Goal: Information Seeking & Learning: Learn about a topic

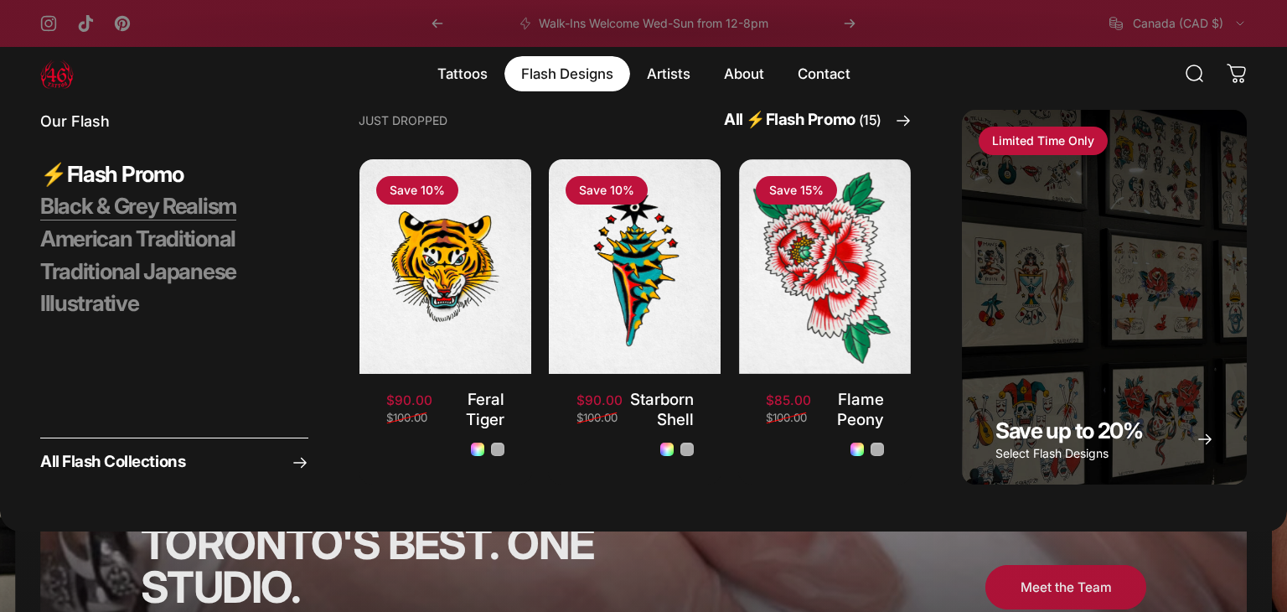
click at [147, 204] on span "Black & Grey Realism" at bounding box center [138, 207] width 196 height 28
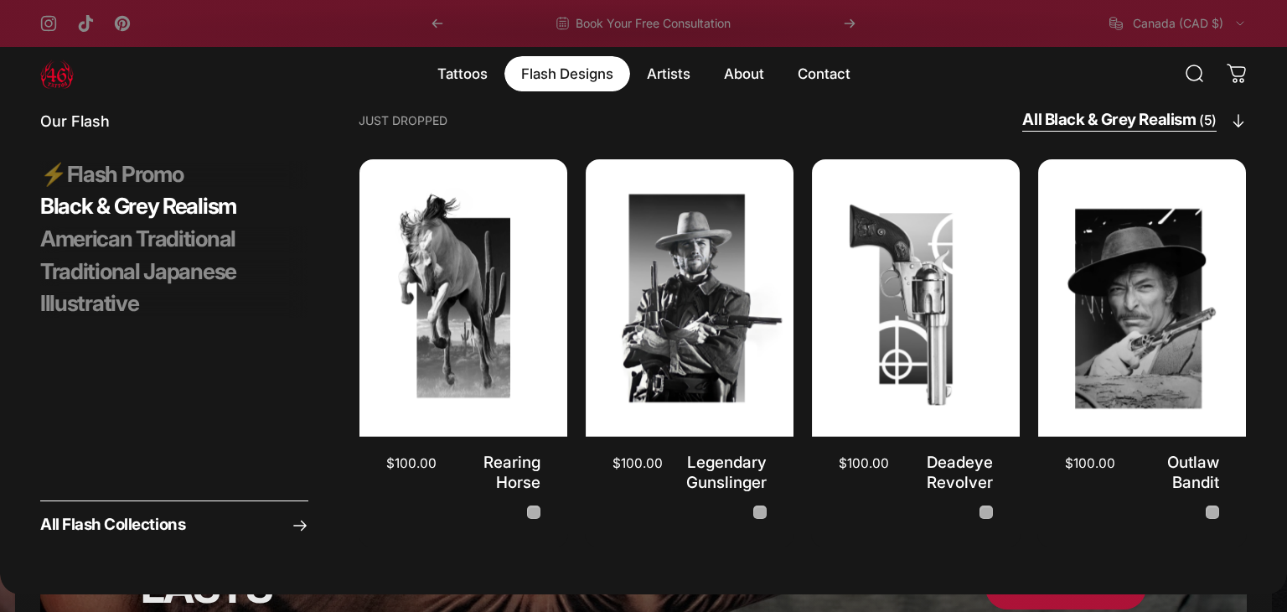
click at [1118, 129] on span "All Black & Grey Realism (5)" at bounding box center [1119, 121] width 194 height 22
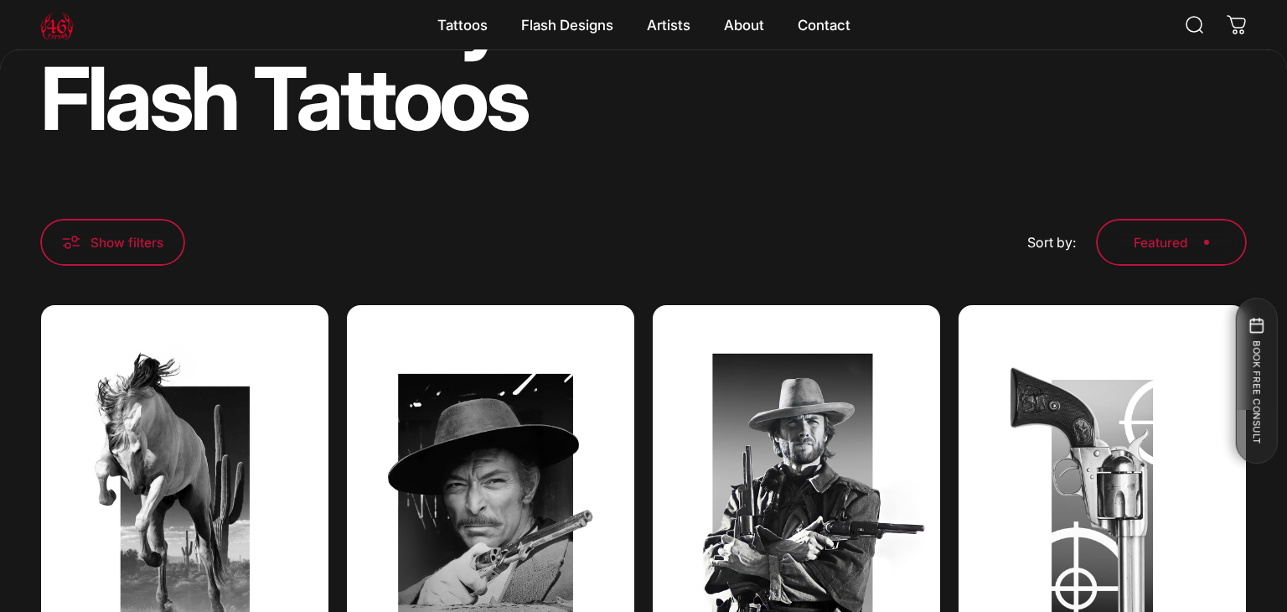
scroll to position [223, 0]
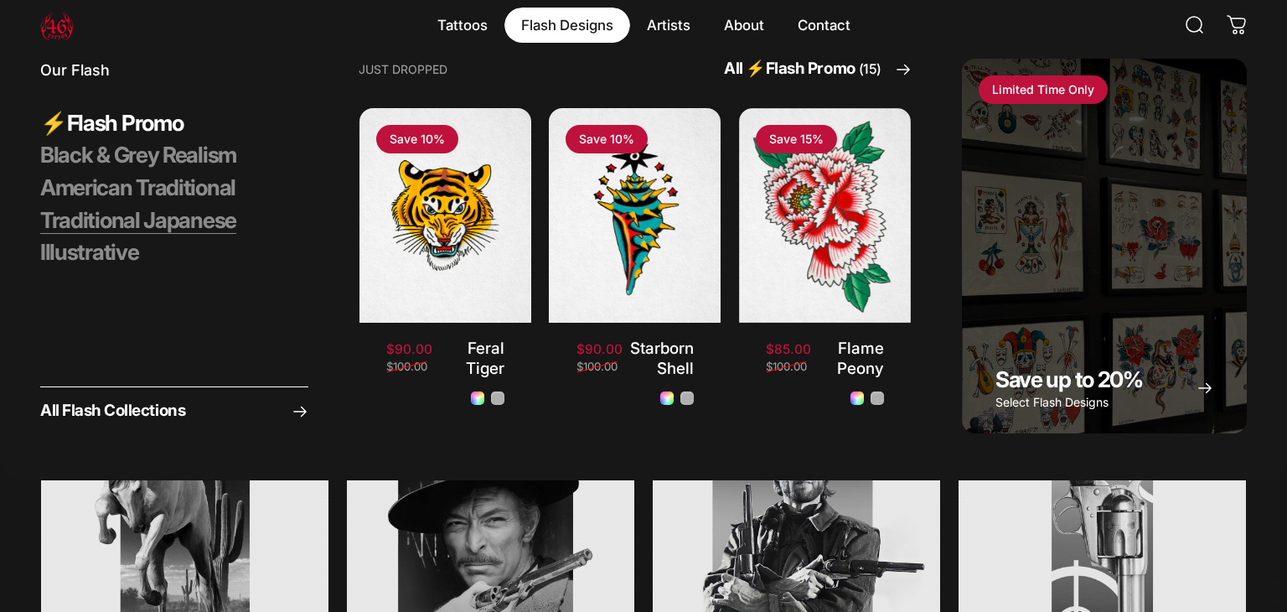
click at [173, 214] on span "Traditional Japanese" at bounding box center [138, 221] width 196 height 28
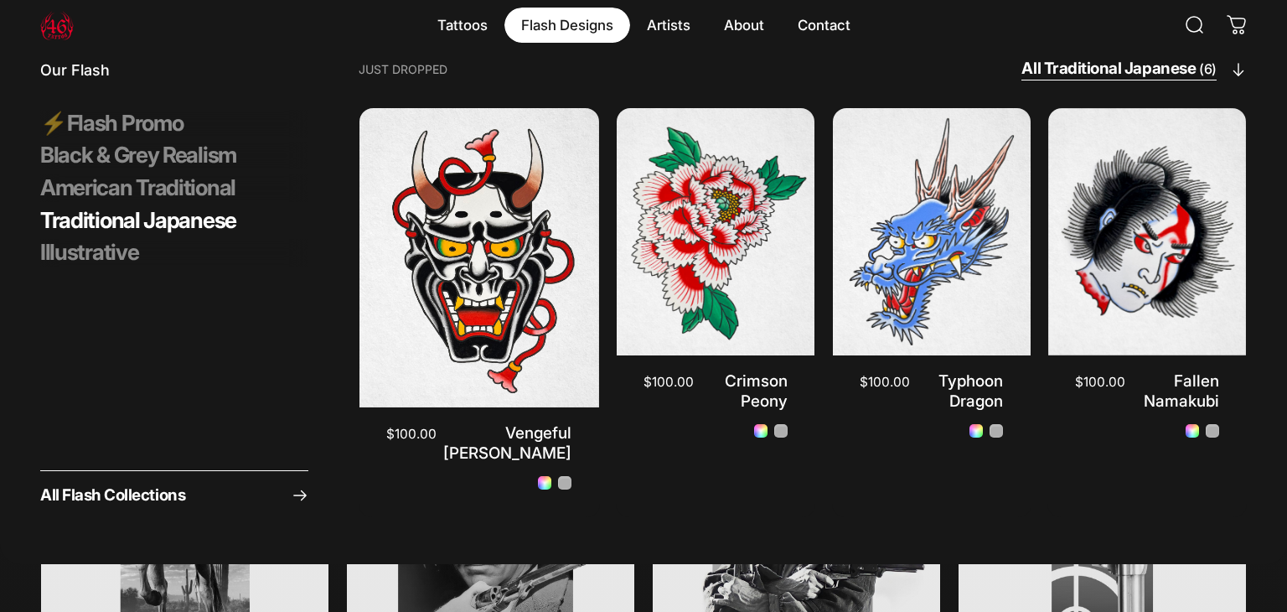
click at [1048, 75] on span "All Traditional Japanese (6)" at bounding box center [1119, 70] width 195 height 22
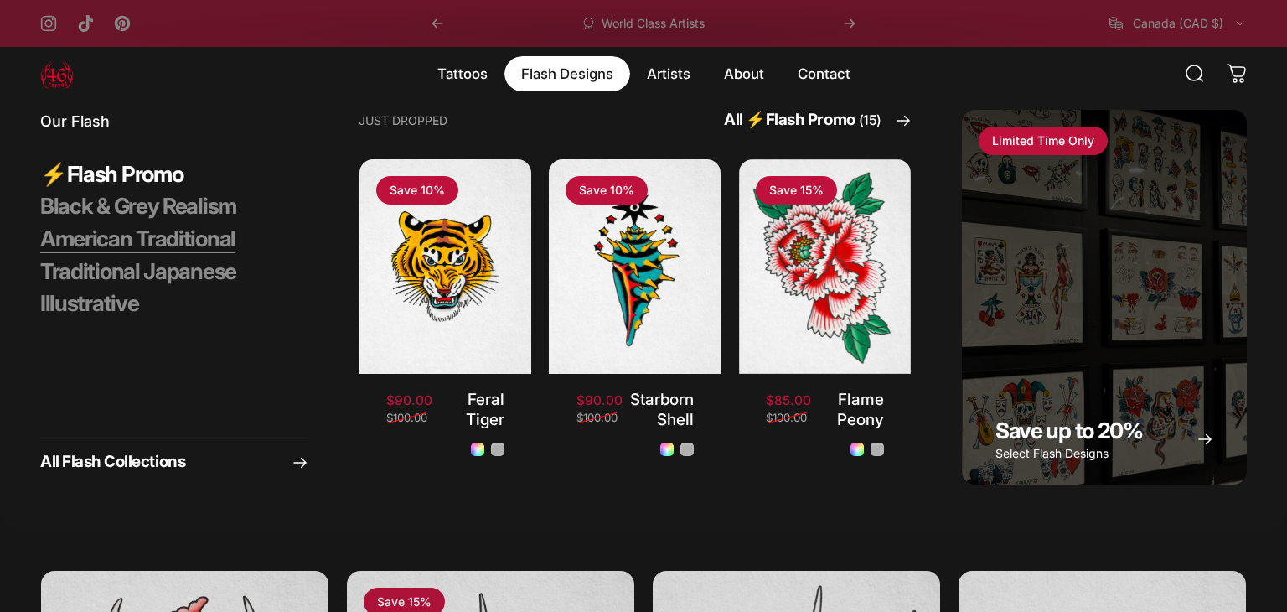
click at [167, 245] on span "American Traditional" at bounding box center [137, 239] width 195 height 28
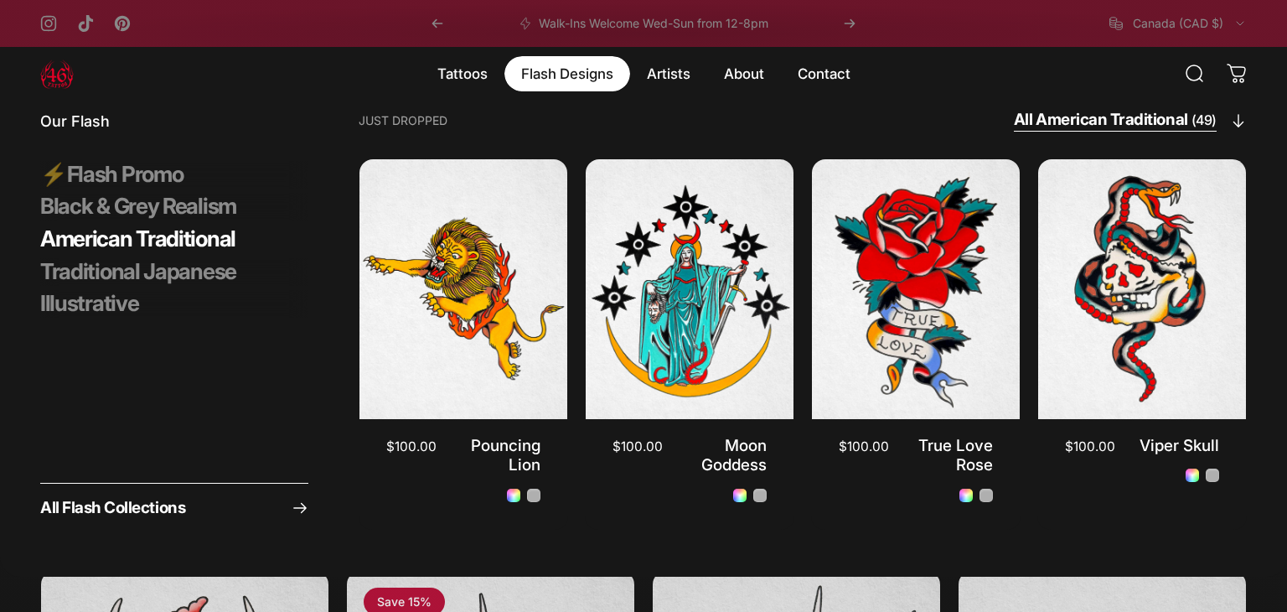
click at [1168, 116] on span "All American Traditional (49)" at bounding box center [1115, 121] width 203 height 22
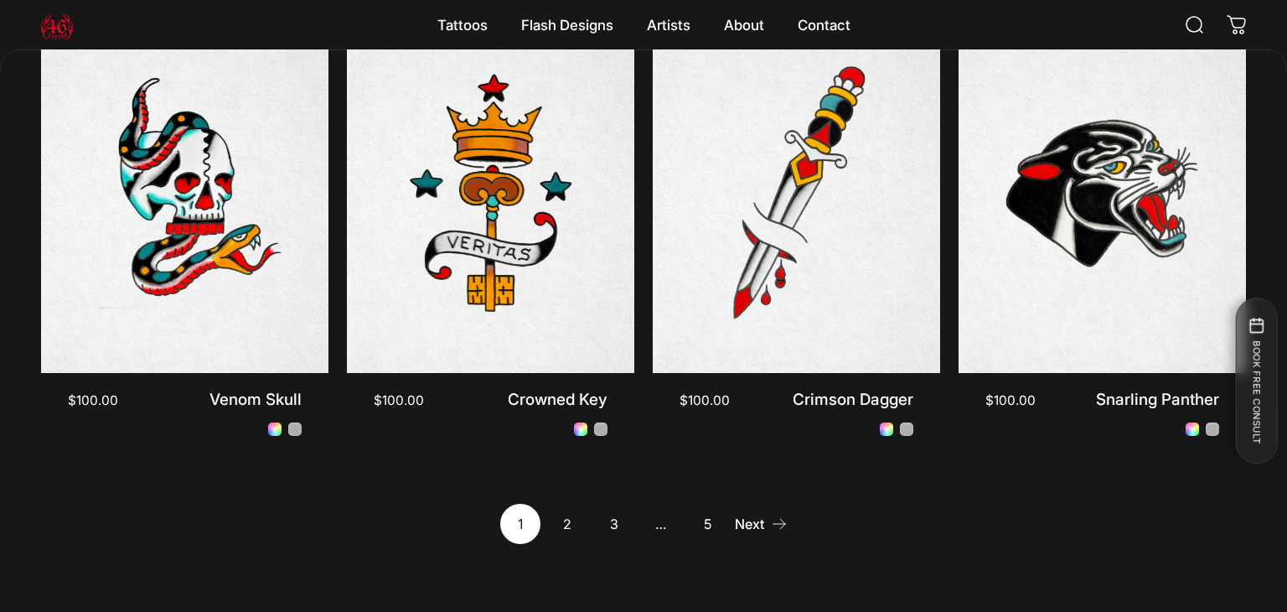
scroll to position [1518, 0]
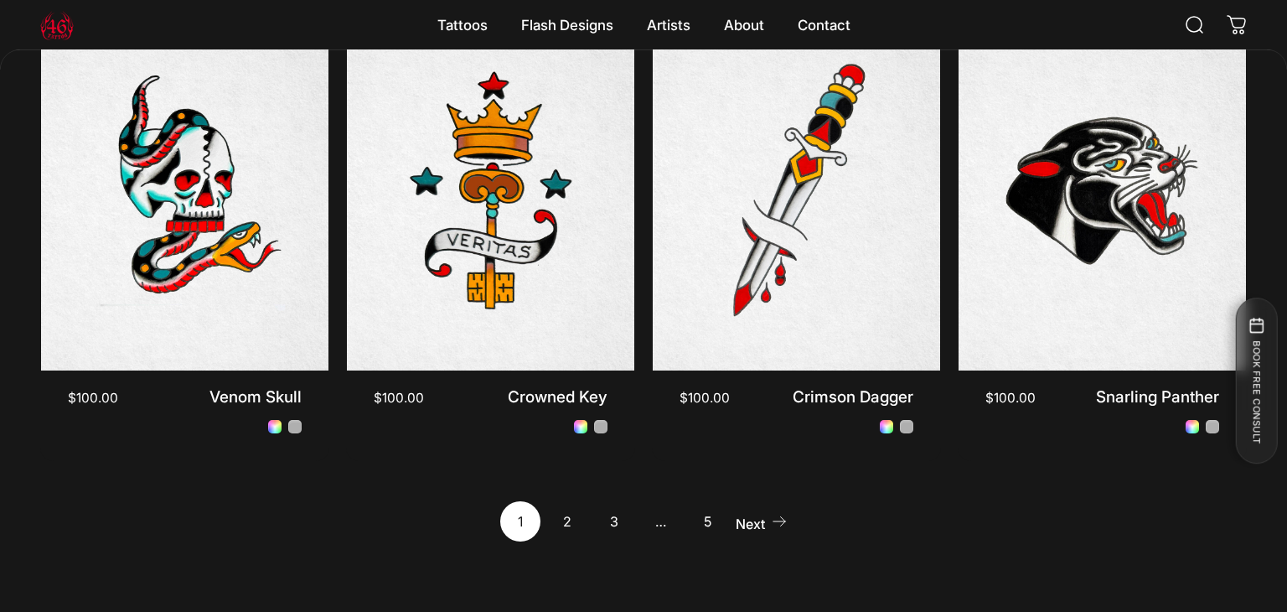
click at [772, 534] on link "Next" at bounding box center [761, 521] width 53 height 40
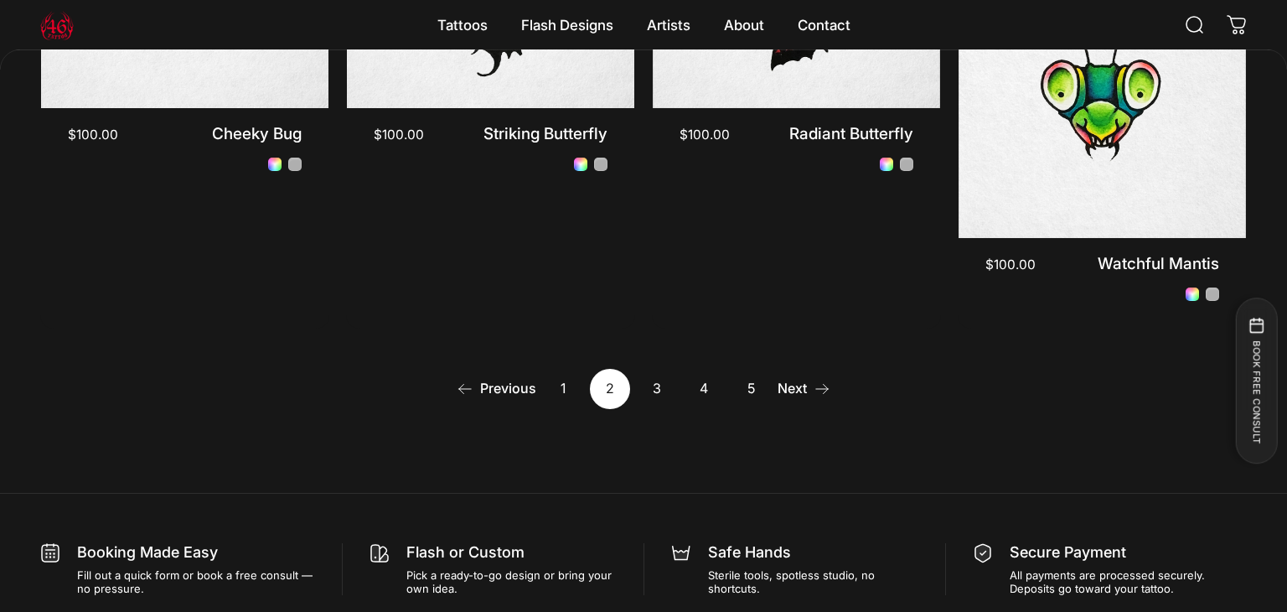
scroll to position [1664, 0]
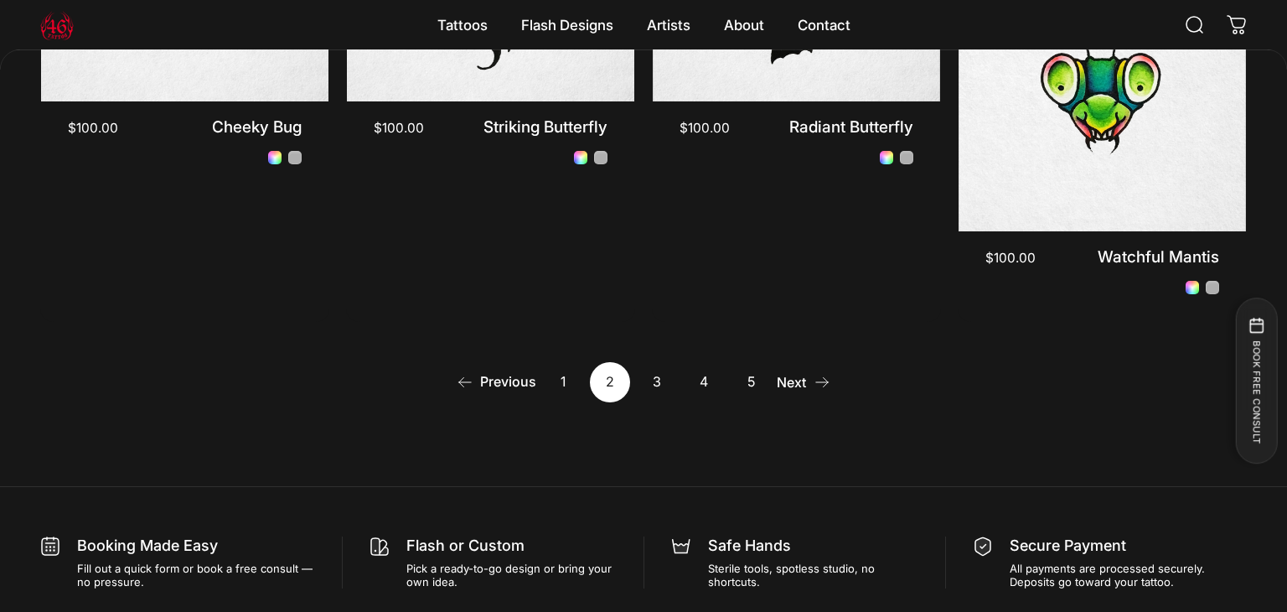
click at [799, 365] on link "Next" at bounding box center [804, 382] width 53 height 40
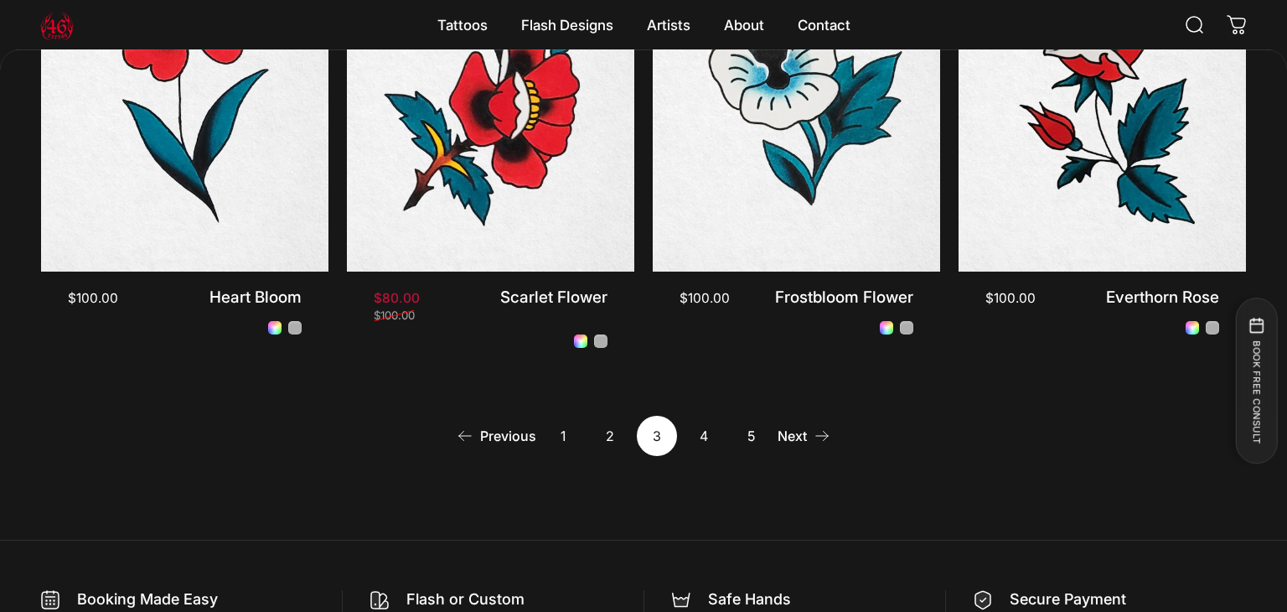
scroll to position [1610, 0]
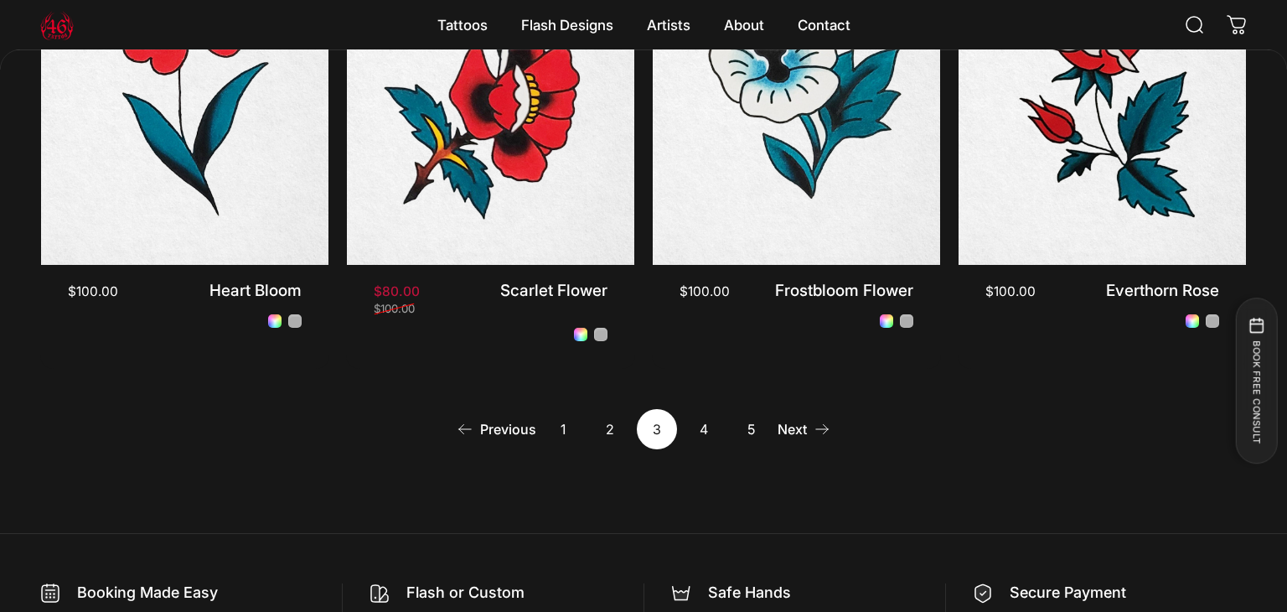
click at [712, 432] on link "4" at bounding box center [704, 429] width 40 height 40
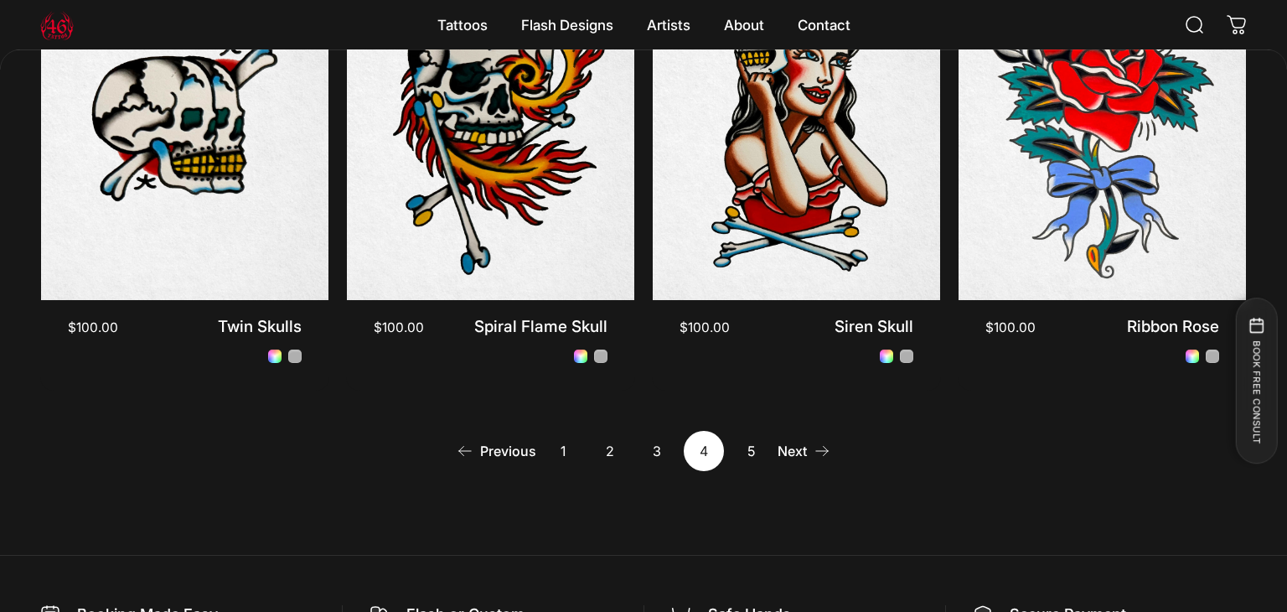
scroll to position [1590, 0]
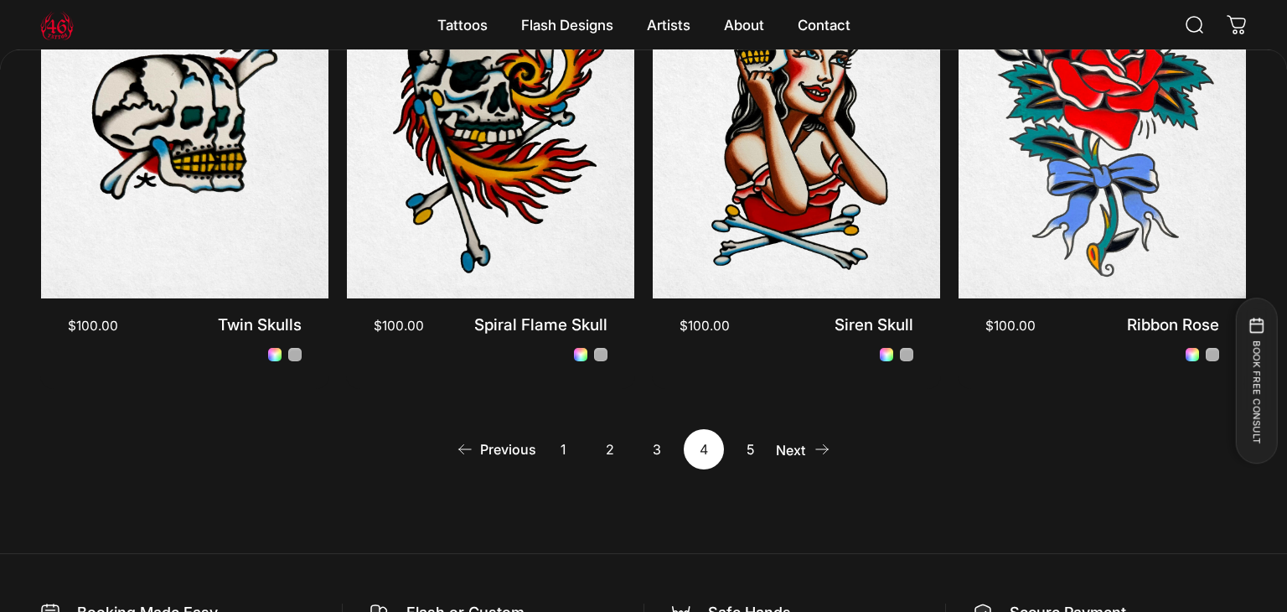
click at [795, 454] on link "Next" at bounding box center [804, 449] width 53 height 40
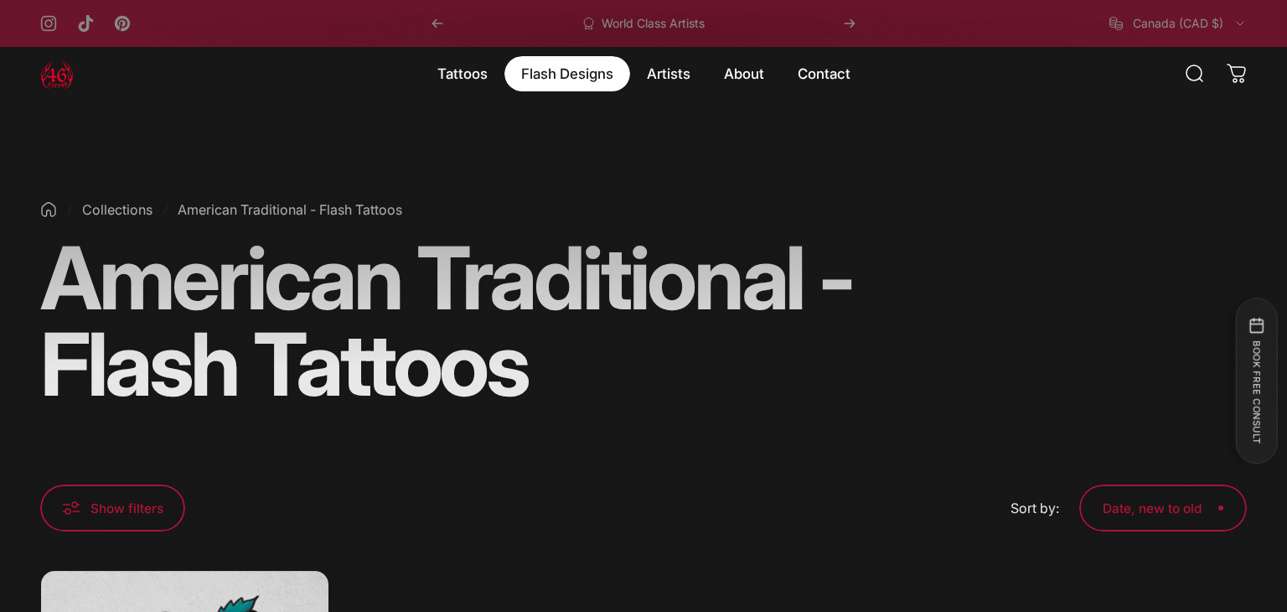
scroll to position [6, 0]
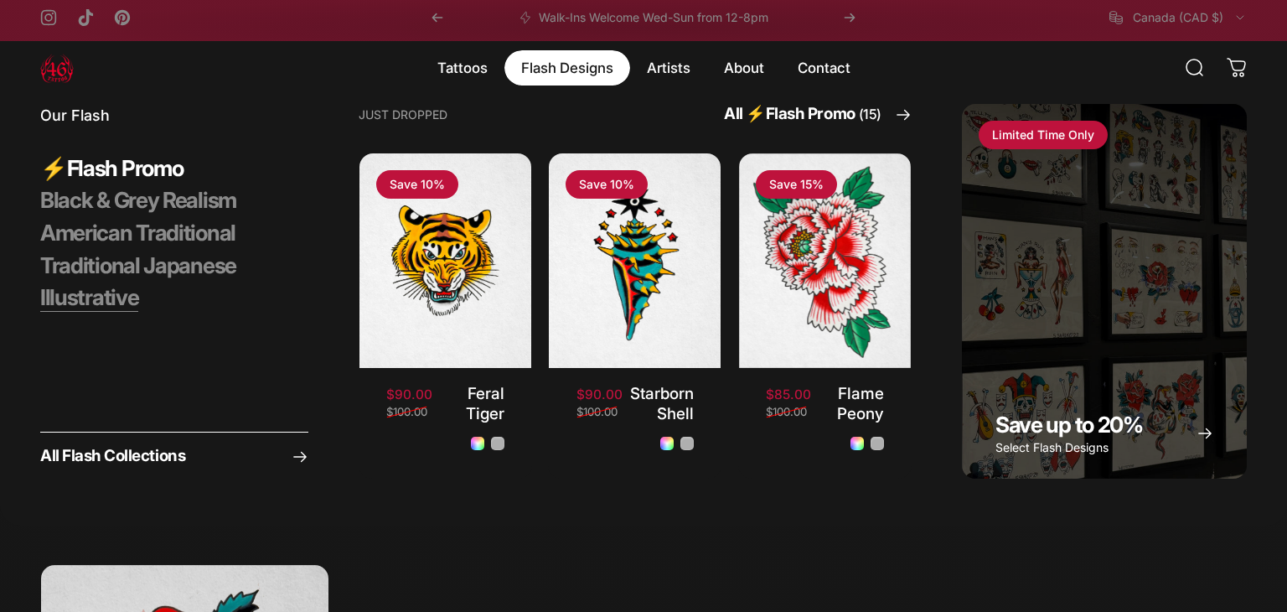
click at [92, 289] on span "Illustrative" at bounding box center [89, 298] width 98 height 28
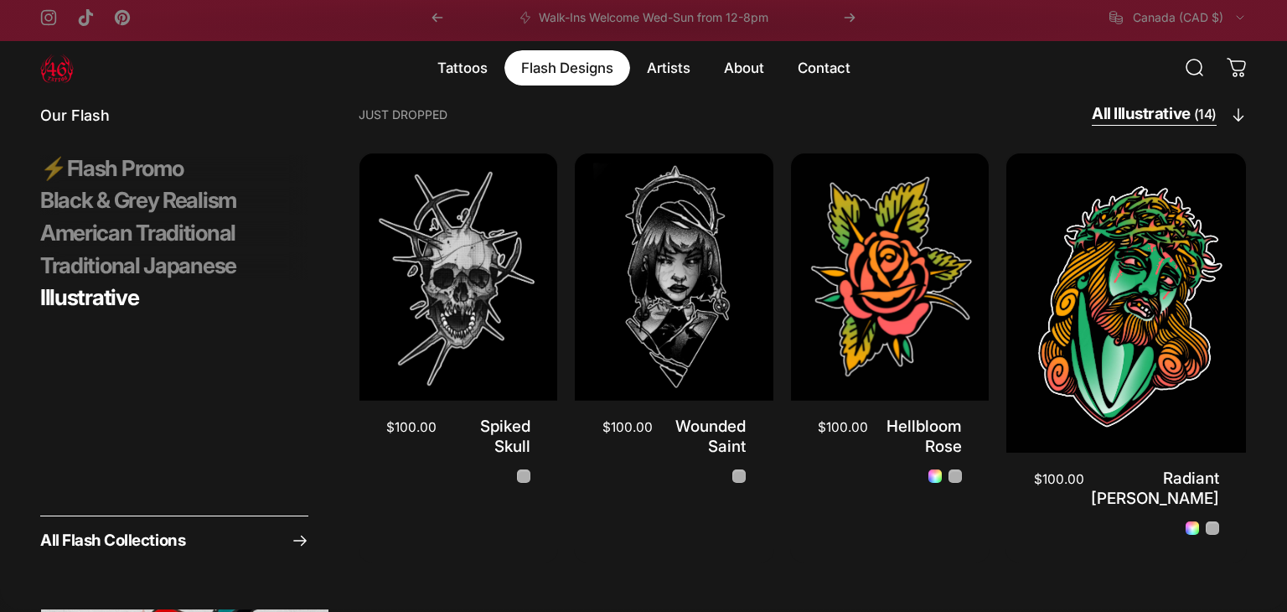
click at [1202, 120] on span "(14)" at bounding box center [1205, 115] width 23 height 22
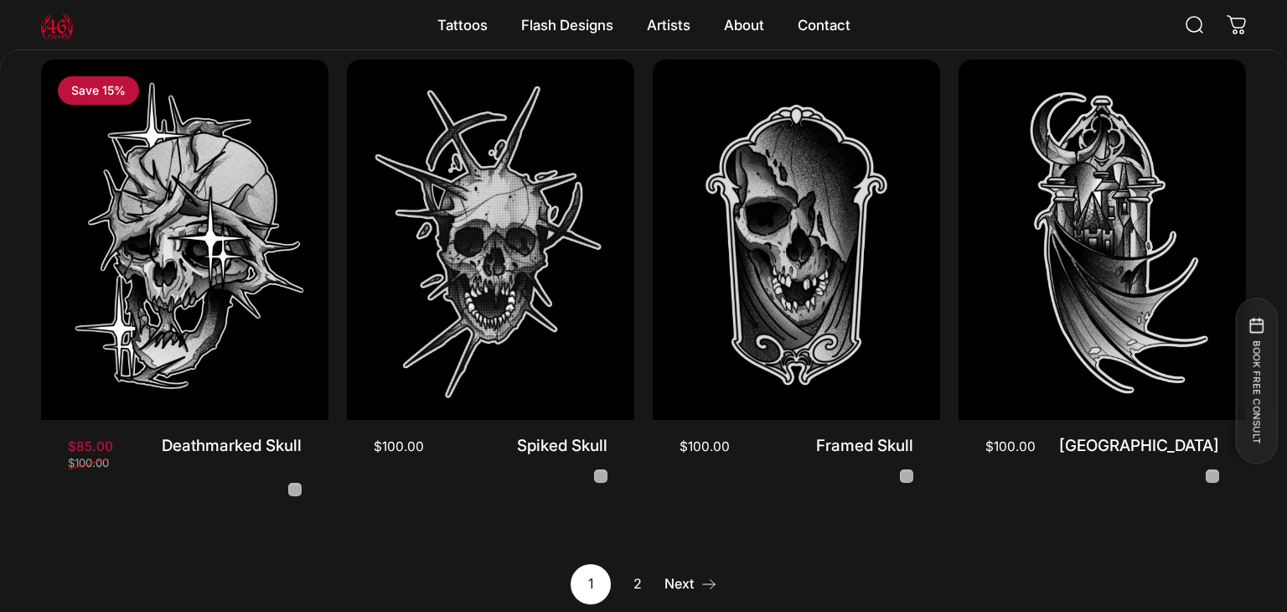
scroll to position [1488, 0]
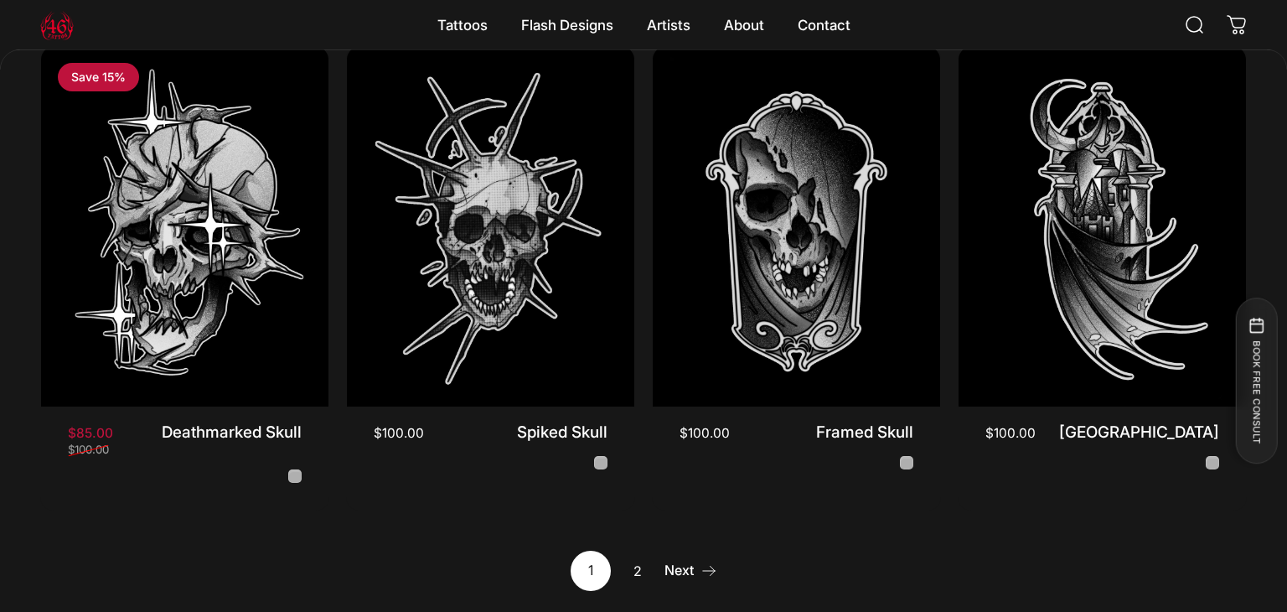
click at [640, 556] on link "2" at bounding box center [638, 571] width 40 height 40
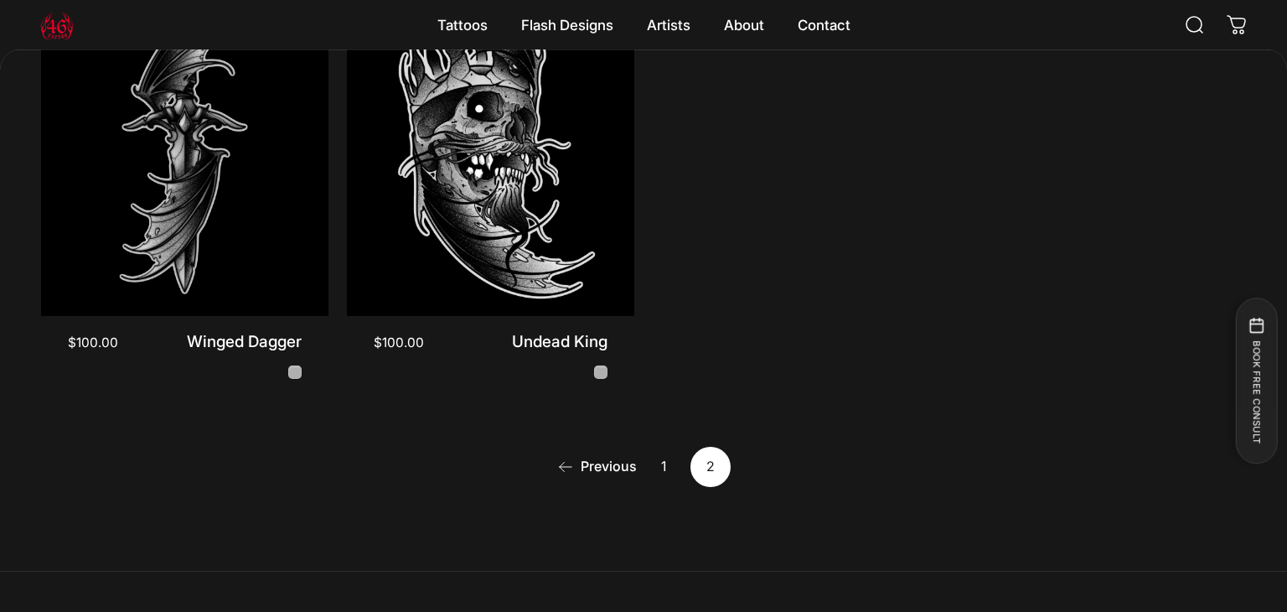
scroll to position [611, 0]
click at [667, 473] on link "1" at bounding box center [664, 466] width 40 height 40
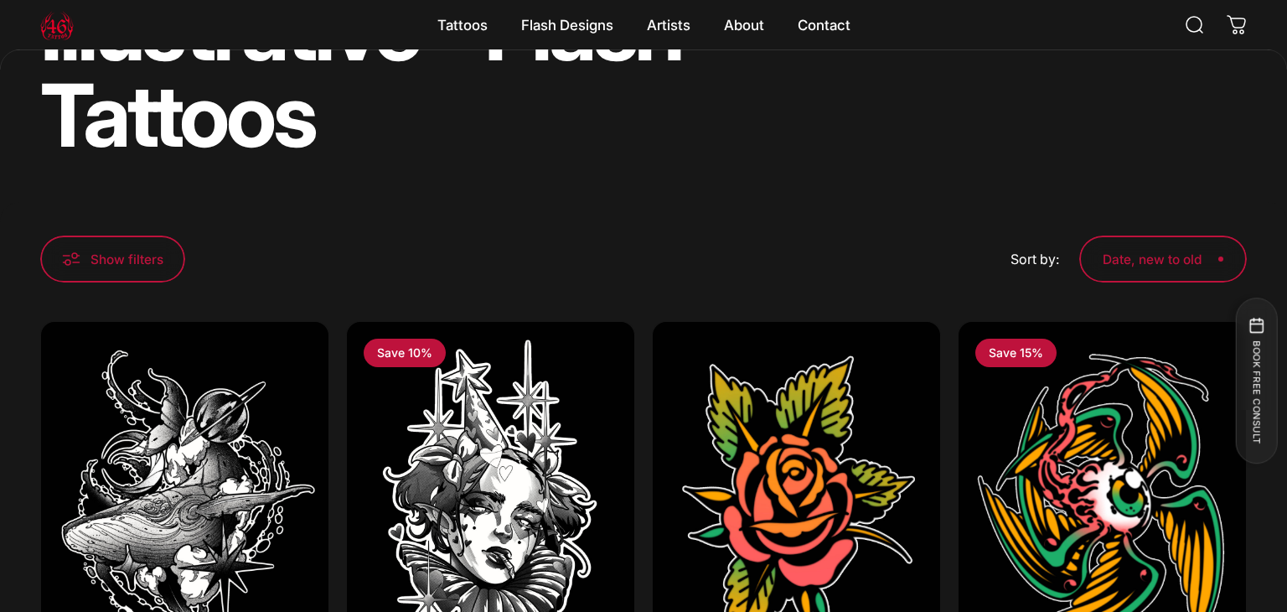
scroll to position [242, 0]
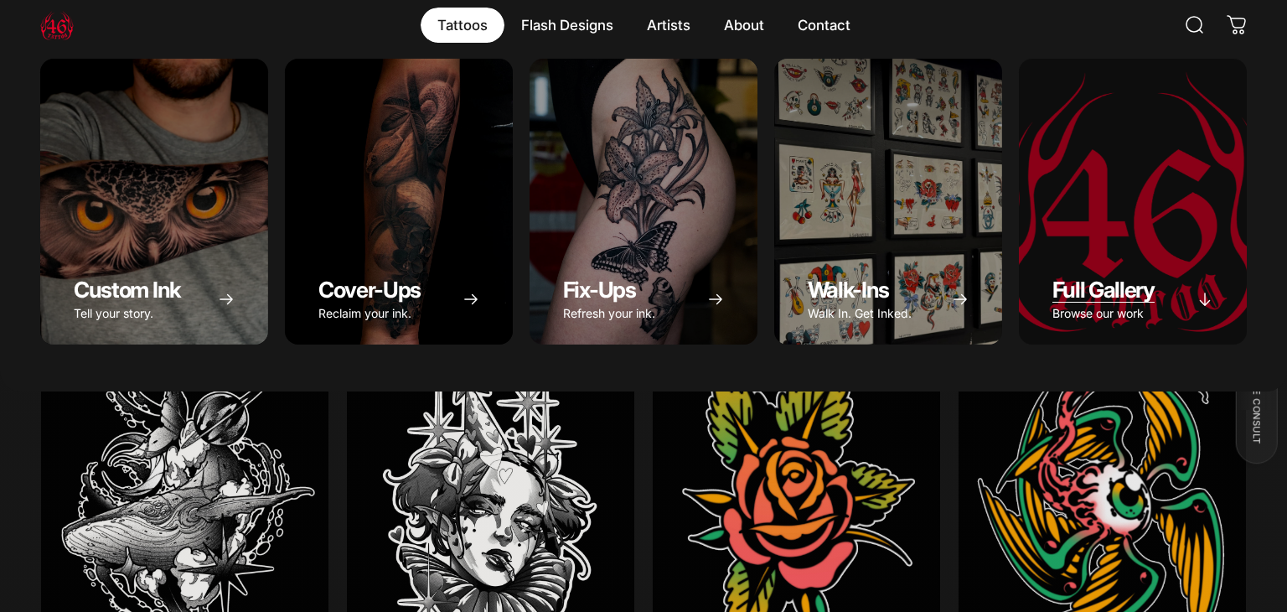
click at [1053, 208] on div "Full Gallery" at bounding box center [1133, 202] width 228 height 286
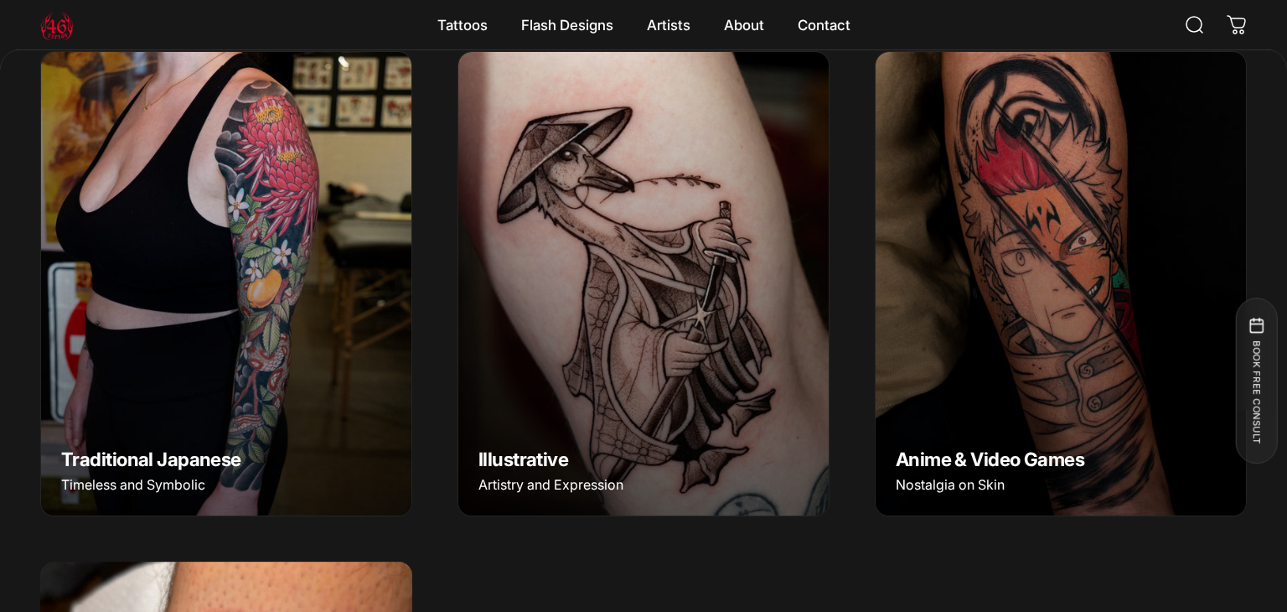
scroll to position [1231, 0]
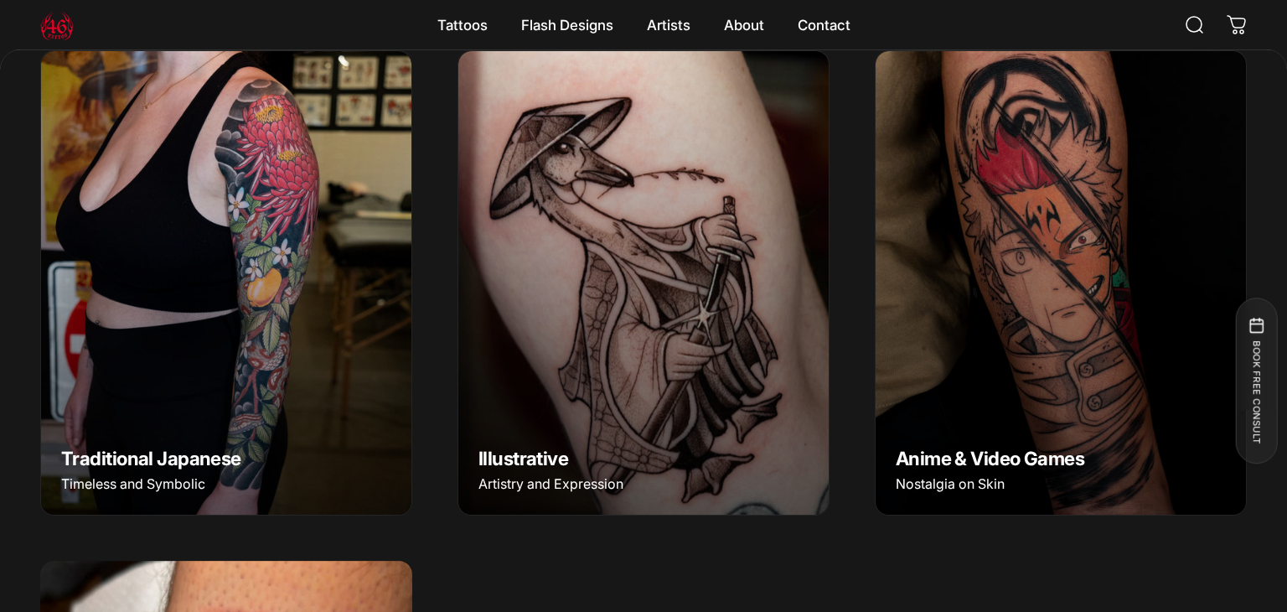
click at [743, 301] on img "Illustrative" at bounding box center [643, 283] width 389 height 486
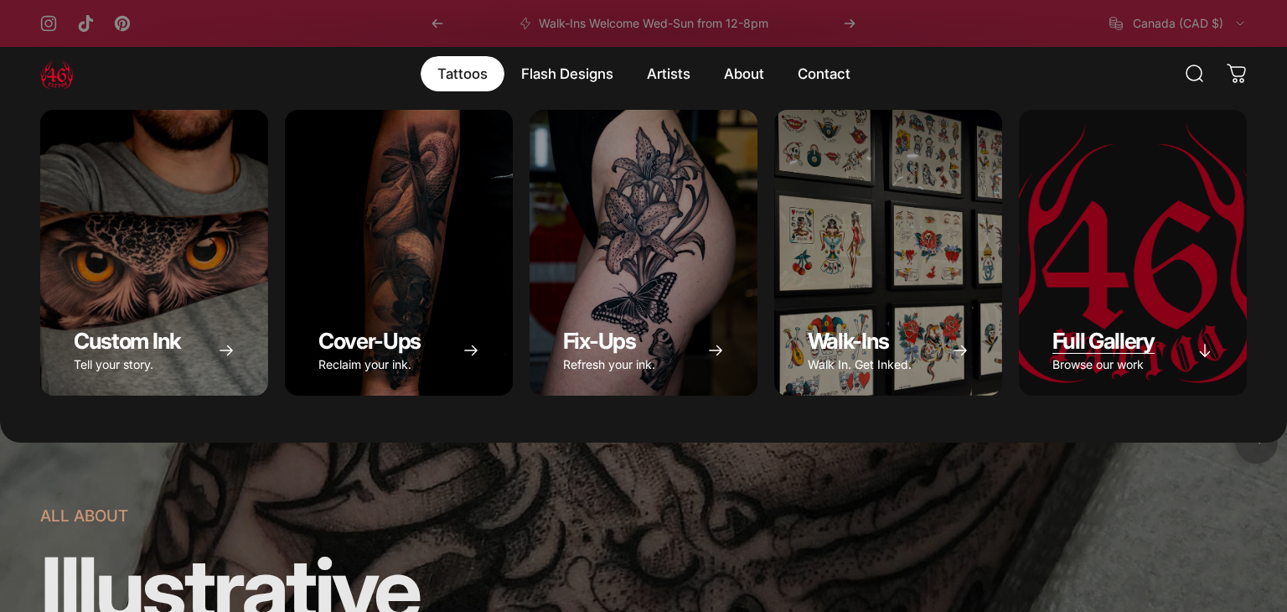
click at [1064, 228] on div "Full Gallery" at bounding box center [1133, 253] width 228 height 286
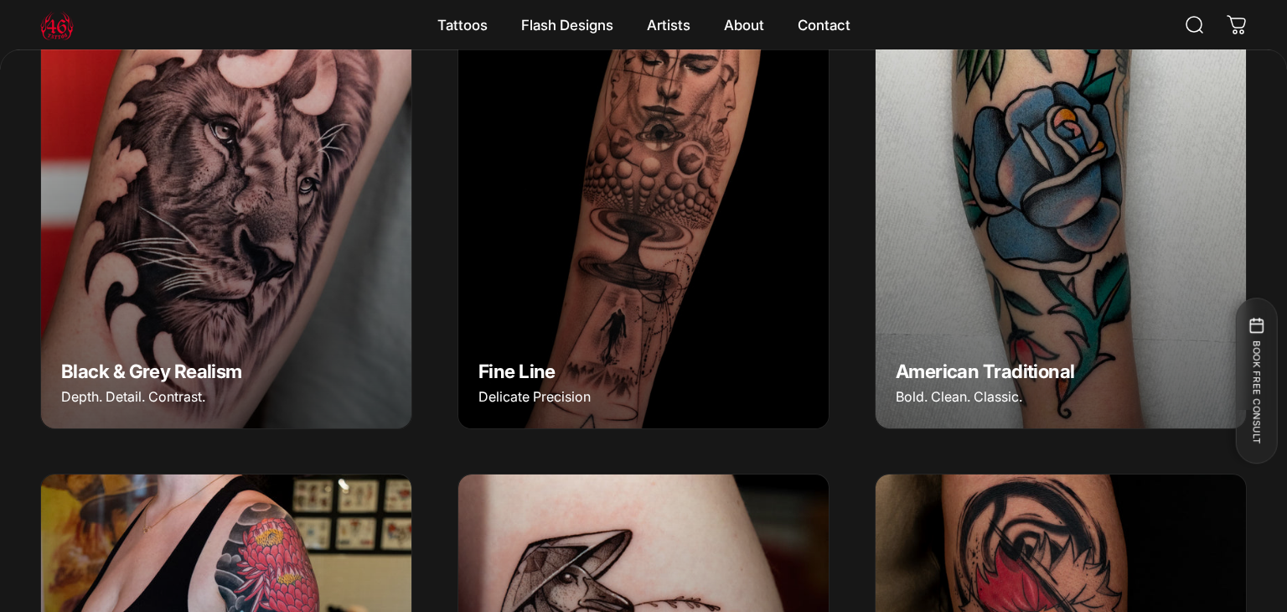
scroll to position [815, 0]
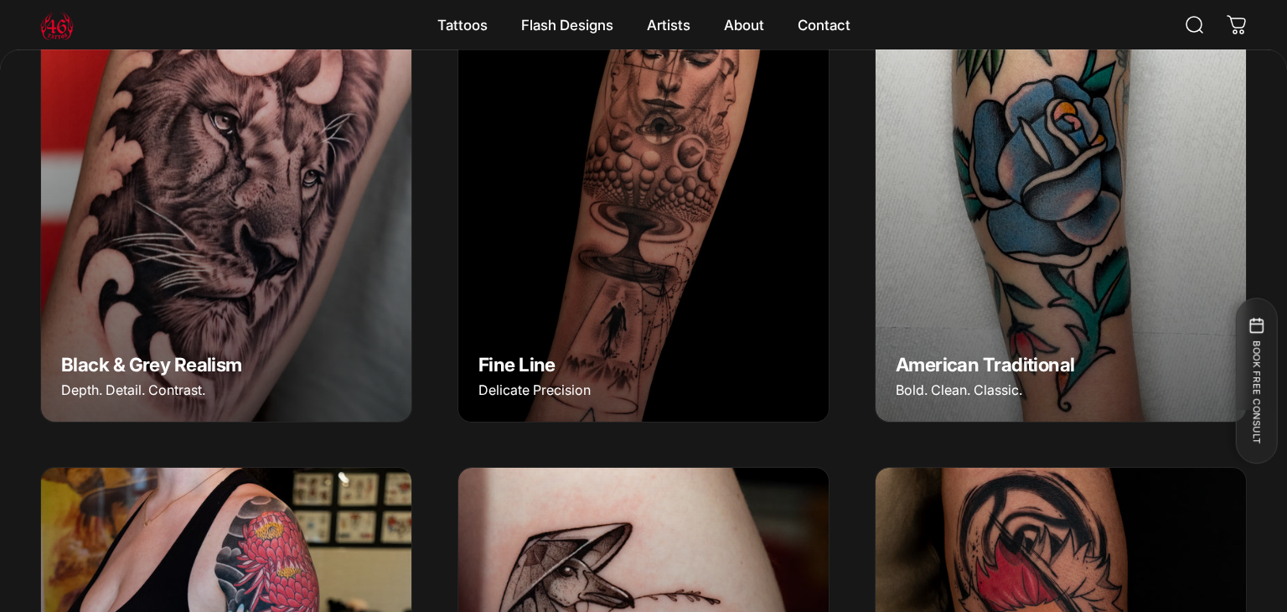
click at [208, 292] on img "Black & Grey Realism" at bounding box center [226, 189] width 389 height 486
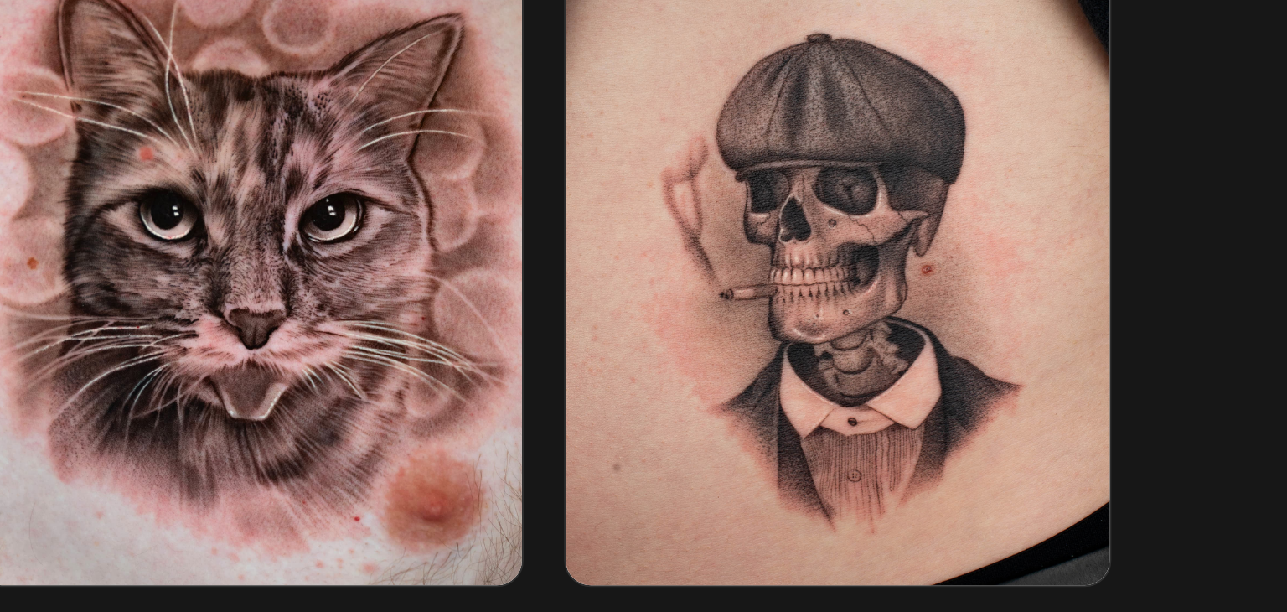
scroll to position [3030, 0]
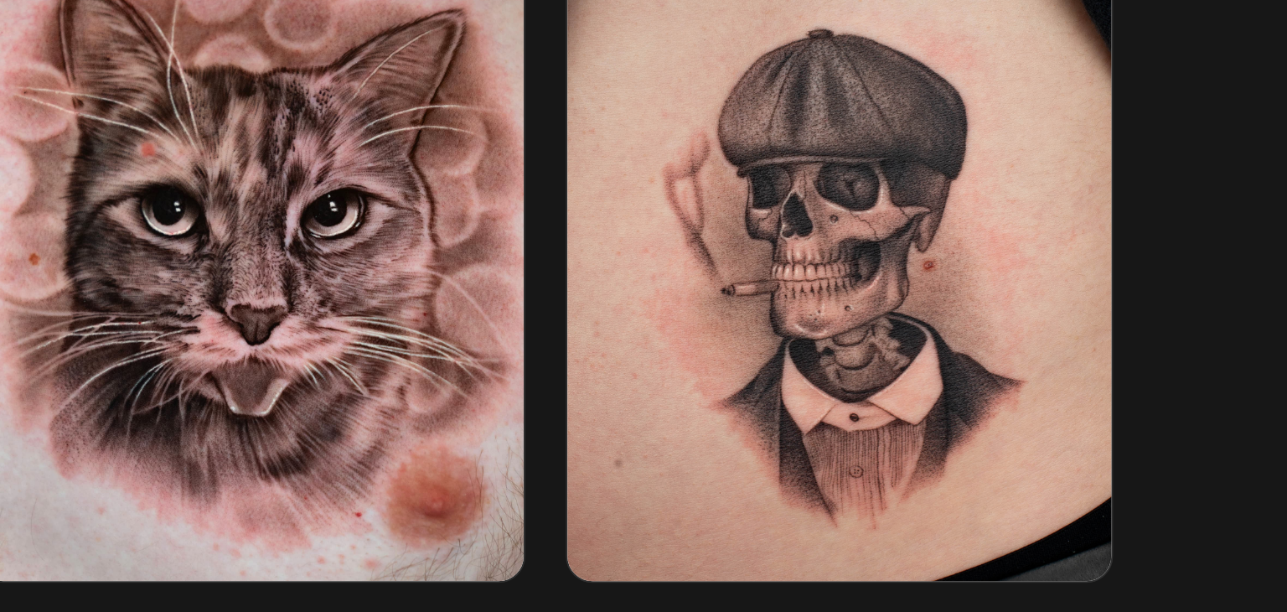
click at [957, 428] on img at bounding box center [936, 380] width 290 height 362
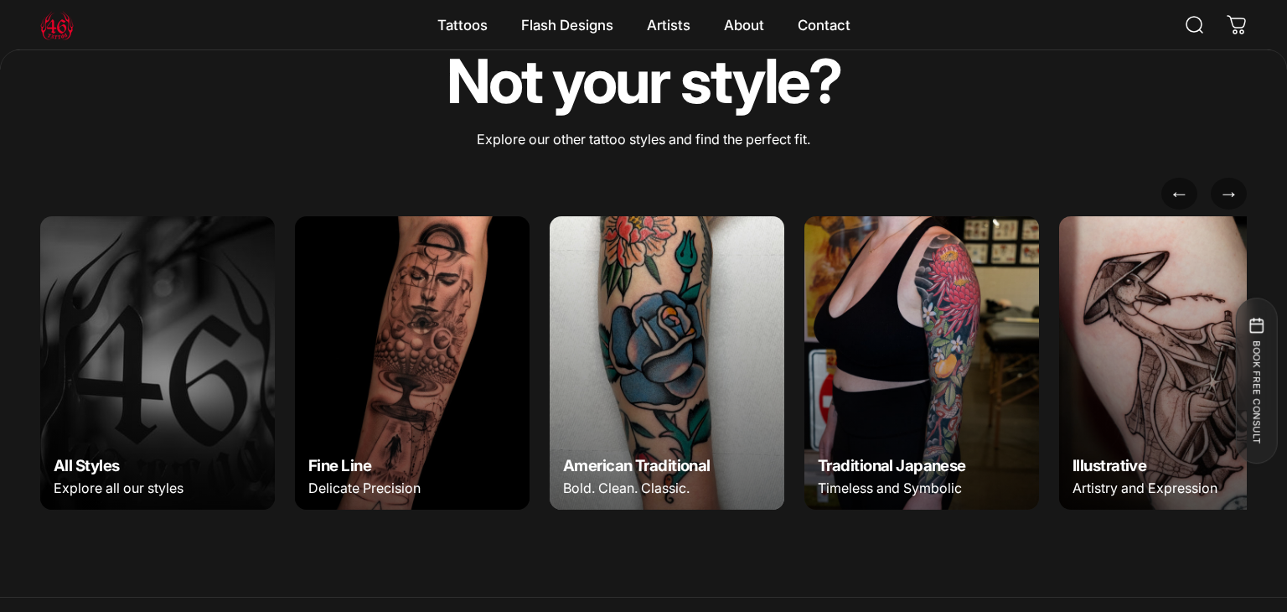
scroll to position [6259, 0]
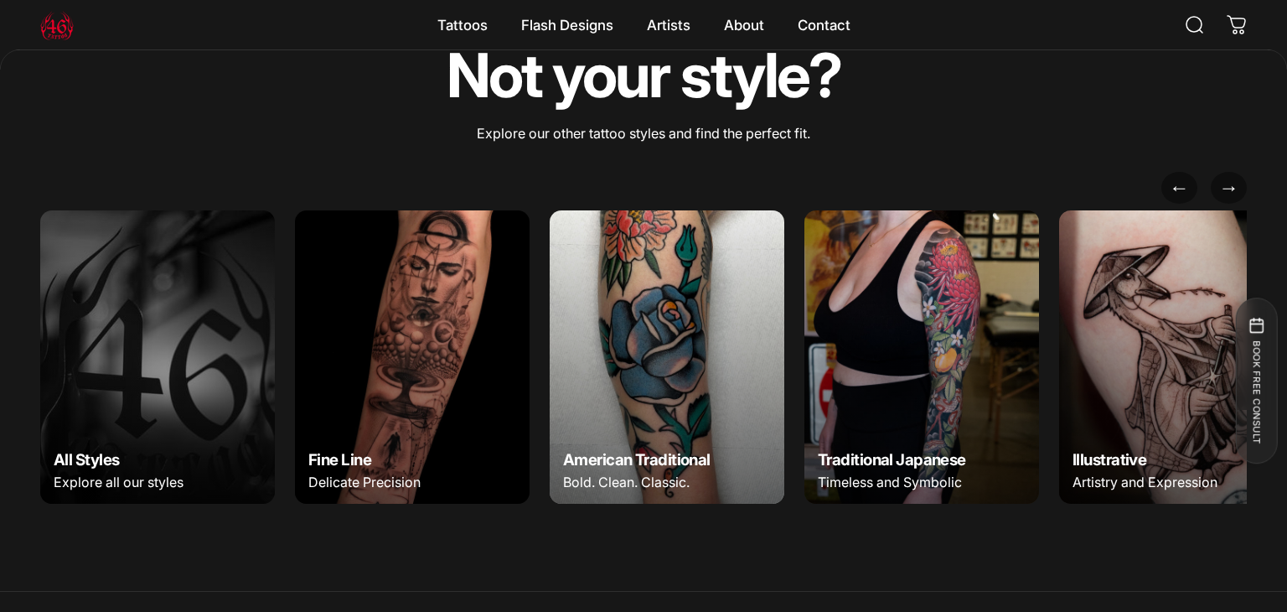
click at [437, 304] on img at bounding box center [412, 357] width 246 height 308
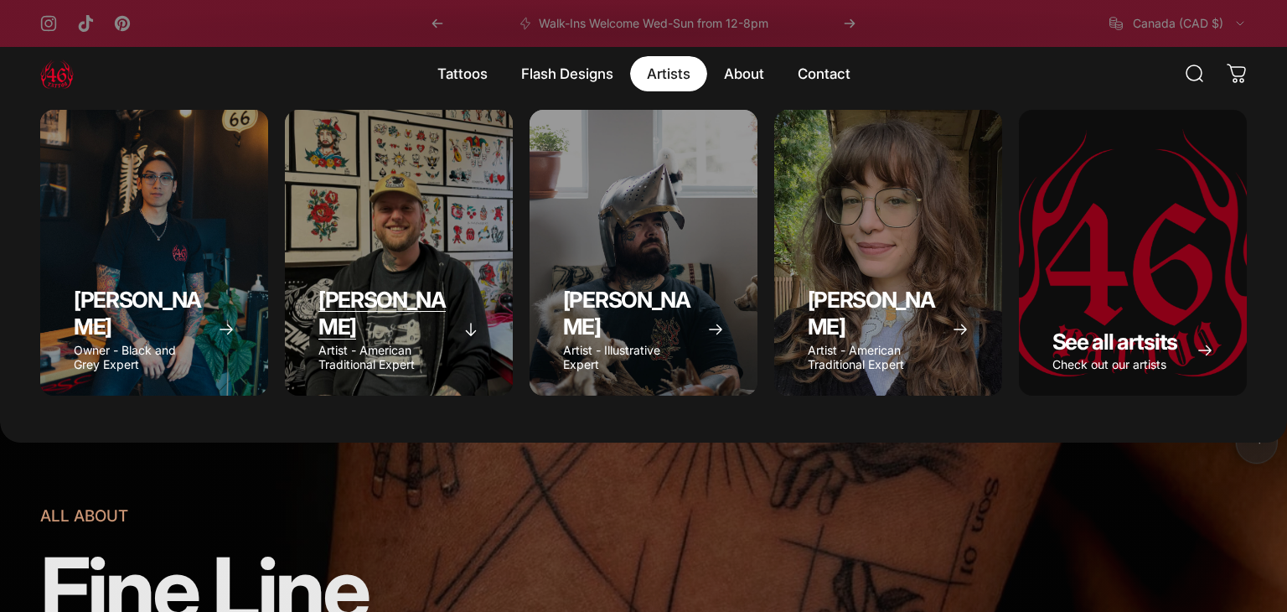
click at [370, 211] on div "Spencer Skalko" at bounding box center [399, 253] width 228 height 286
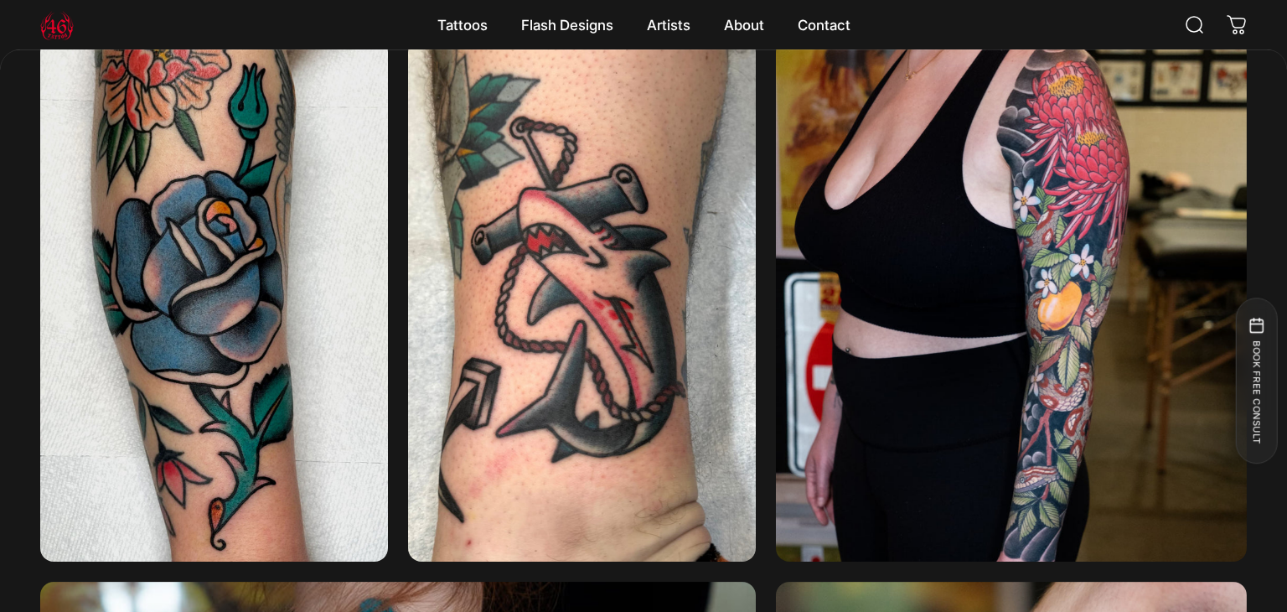
scroll to position [1716, 0]
